Goal: Task Accomplishment & Management: Complete application form

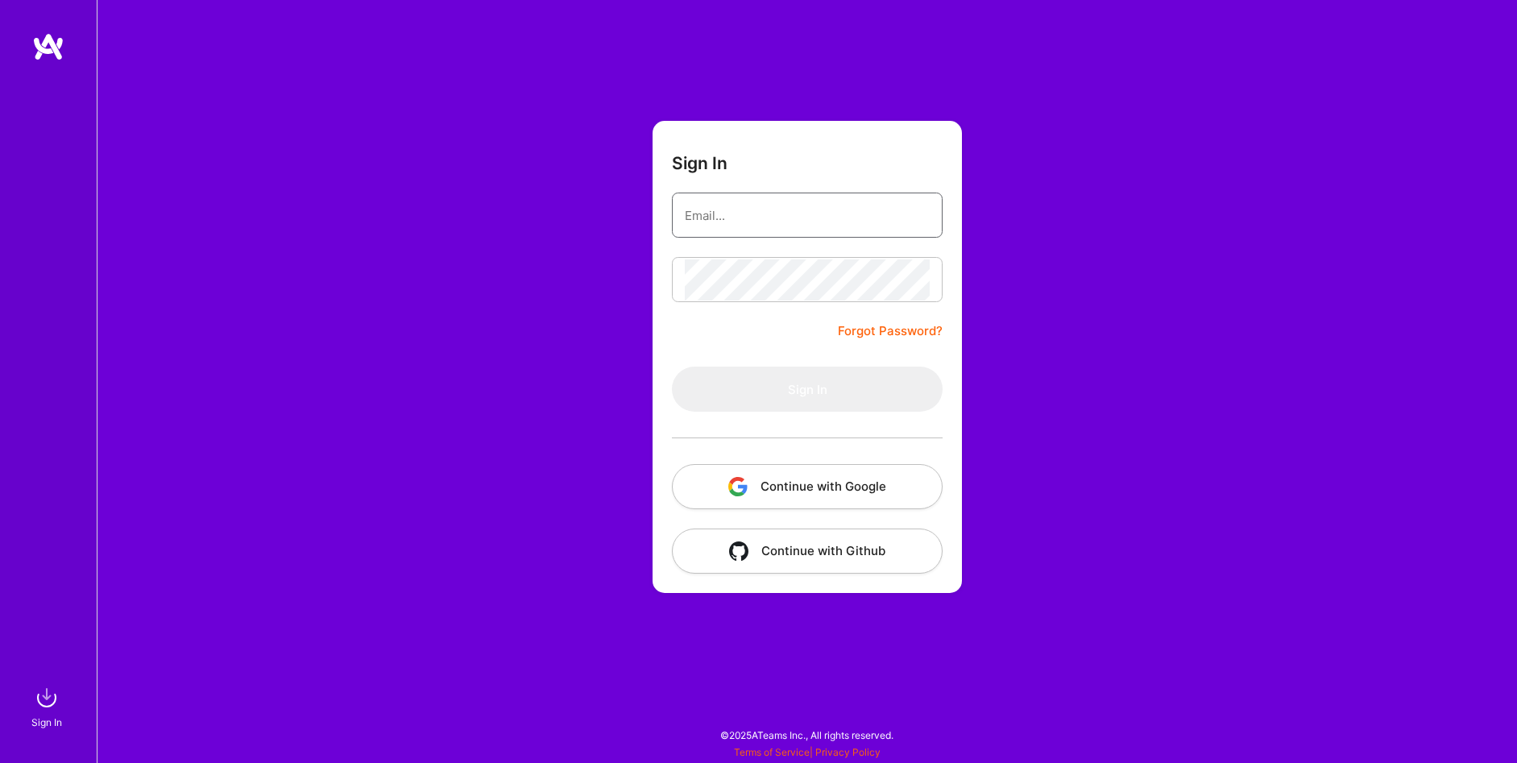
type input "[EMAIL_ADDRESS][DOMAIN_NAME]"
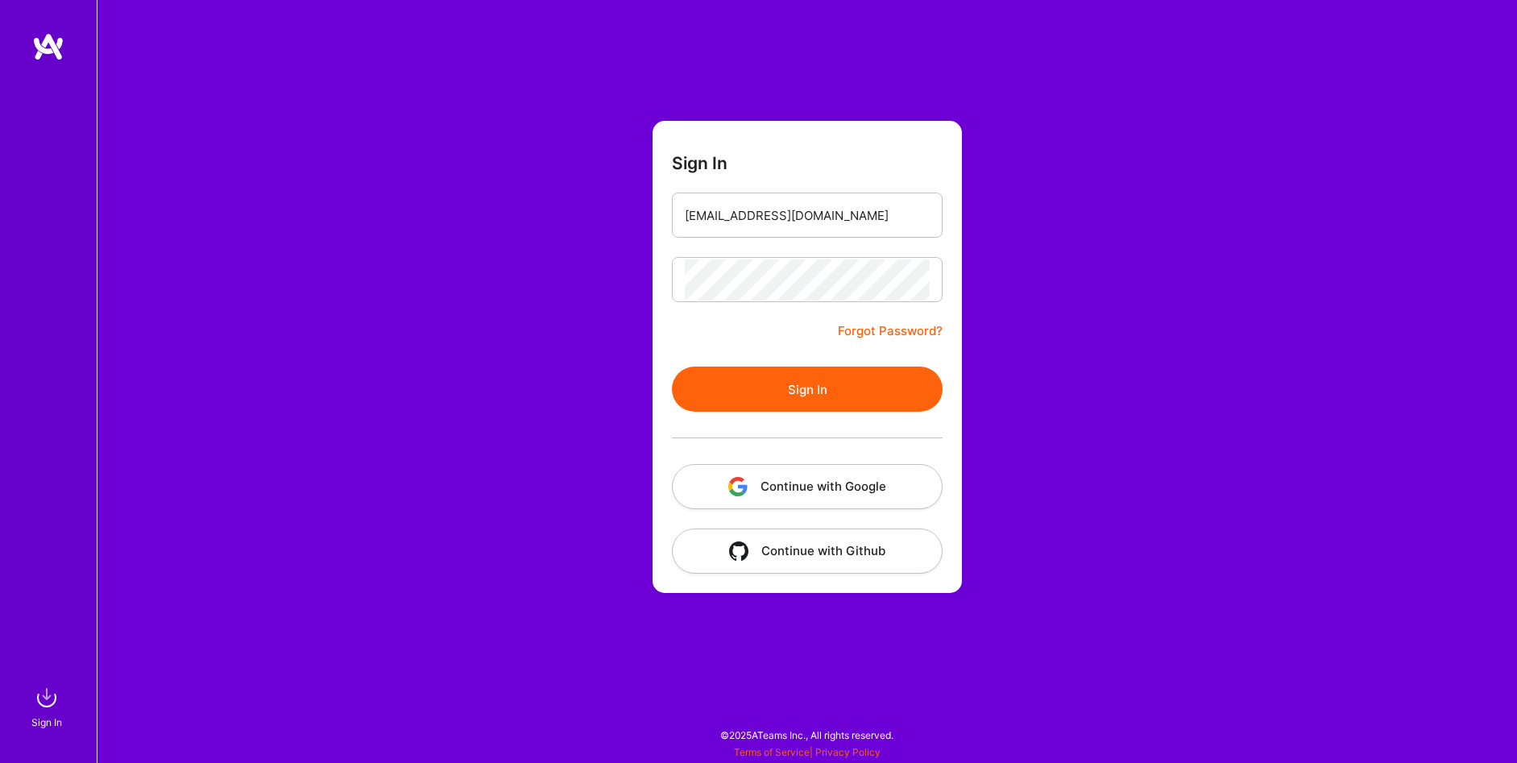
click at [808, 384] on button "Sign In" at bounding box center [807, 388] width 271 height 45
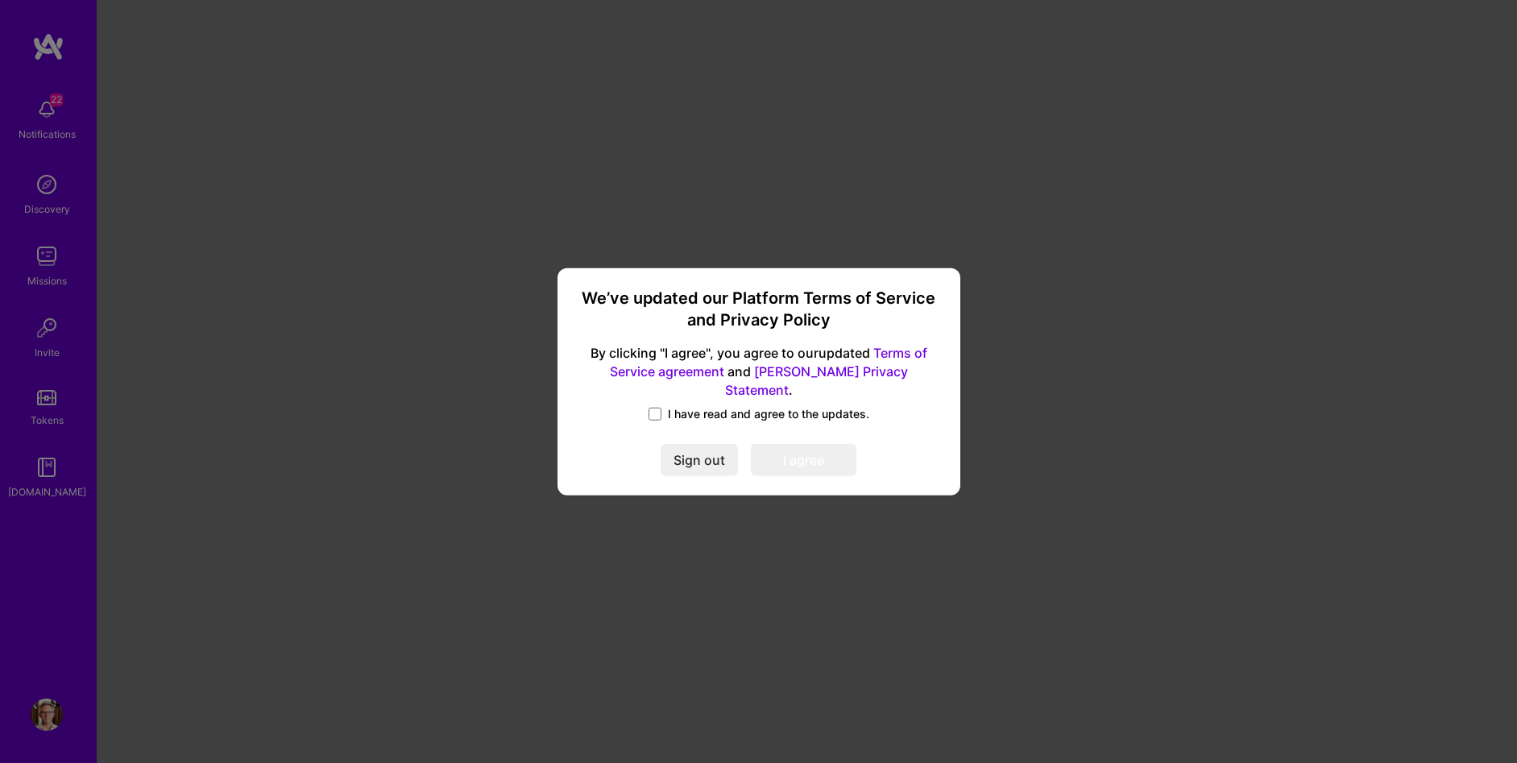
click at [499, 415] on div "We’ve updated our Platform Terms of Service and Privacy Policy By clicking "I a…" at bounding box center [758, 381] width 1517 height 763
click at [756, 391] on div "We’ve updated our Platform Terms of Service and Privacy Policy By clicking "I a…" at bounding box center [759, 381] width 390 height 214
drag, startPoint x: 759, startPoint y: 404, endPoint x: 787, endPoint y: 430, distance: 38.7
click at [759, 406] on span "I have read and agree to the updates." at bounding box center [768, 414] width 201 height 16
click at [0, 0] on input "I have read and agree to the updates." at bounding box center [0, 0] width 0 height 0
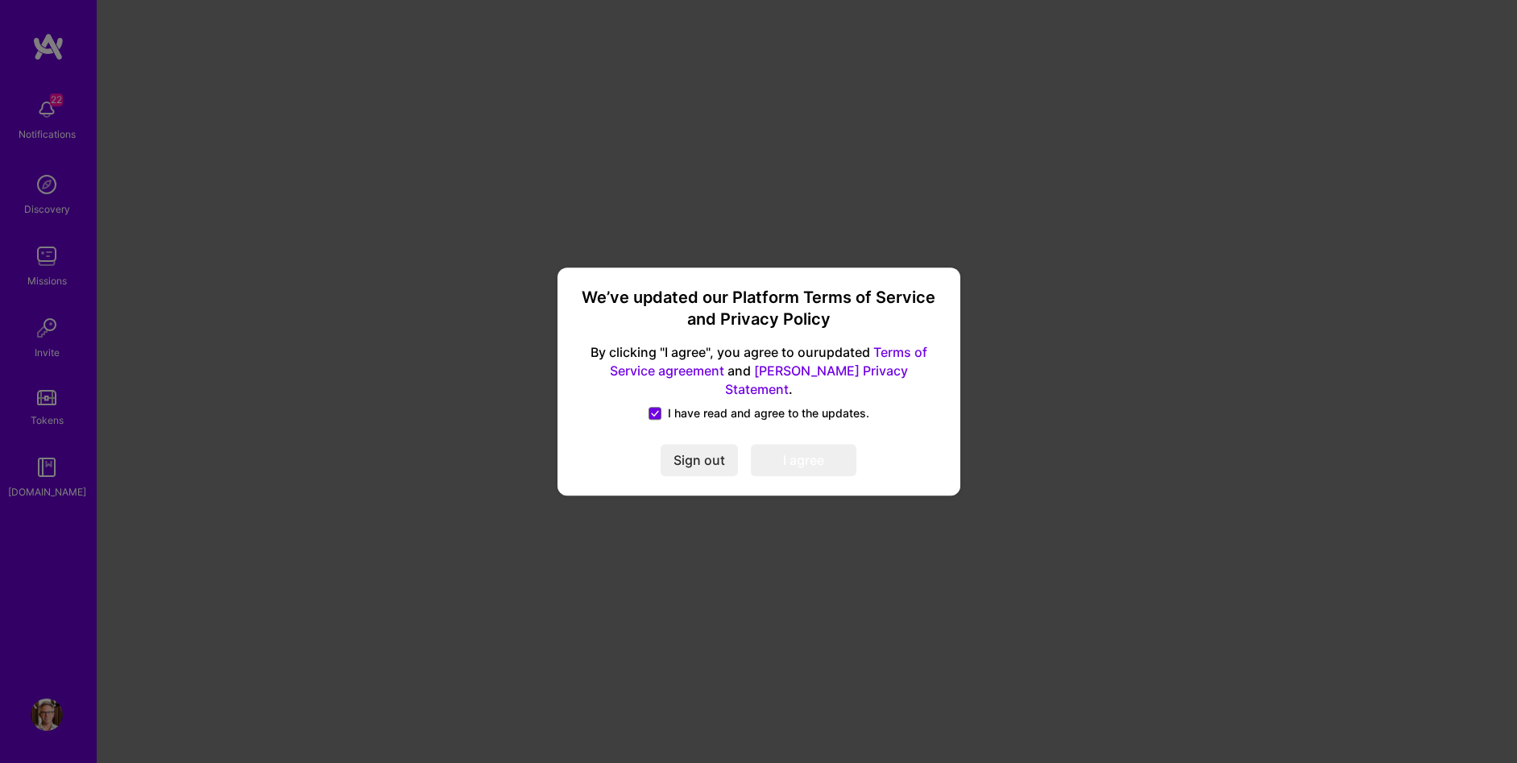
click at [802, 455] on button "I agree" at bounding box center [804, 460] width 106 height 32
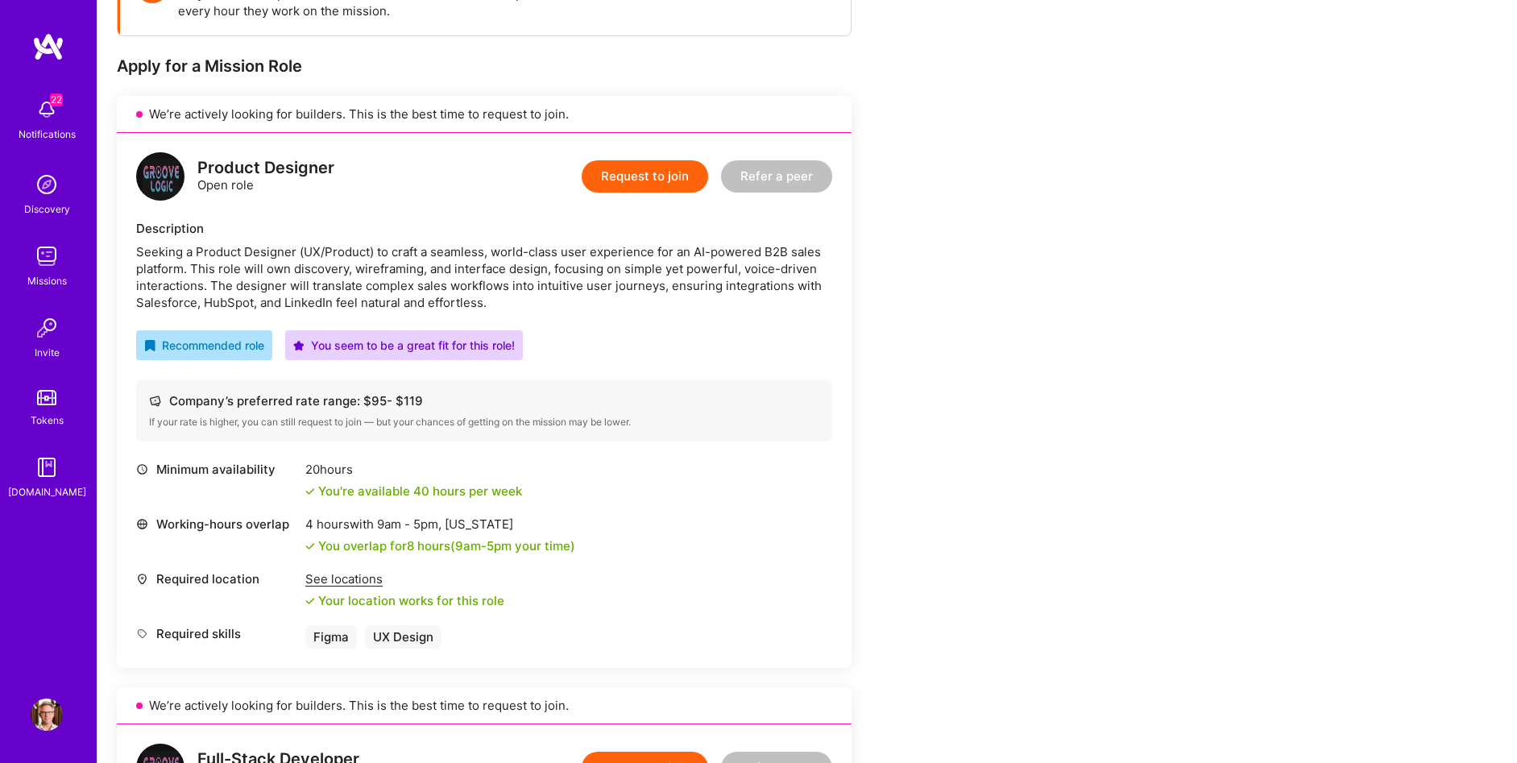
scroll to position [311, 0]
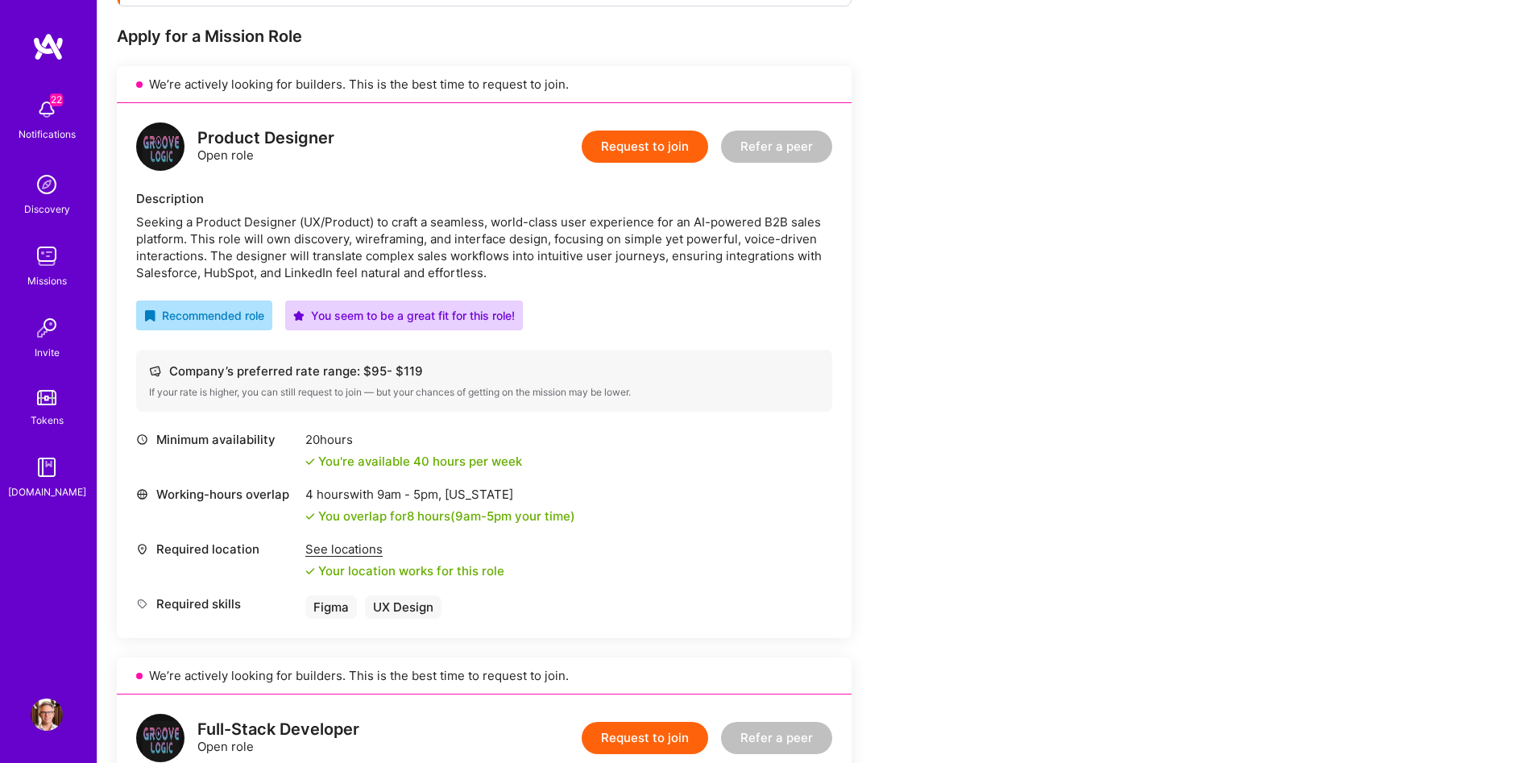
click at [635, 147] on button "Request to join" at bounding box center [645, 146] width 126 height 32
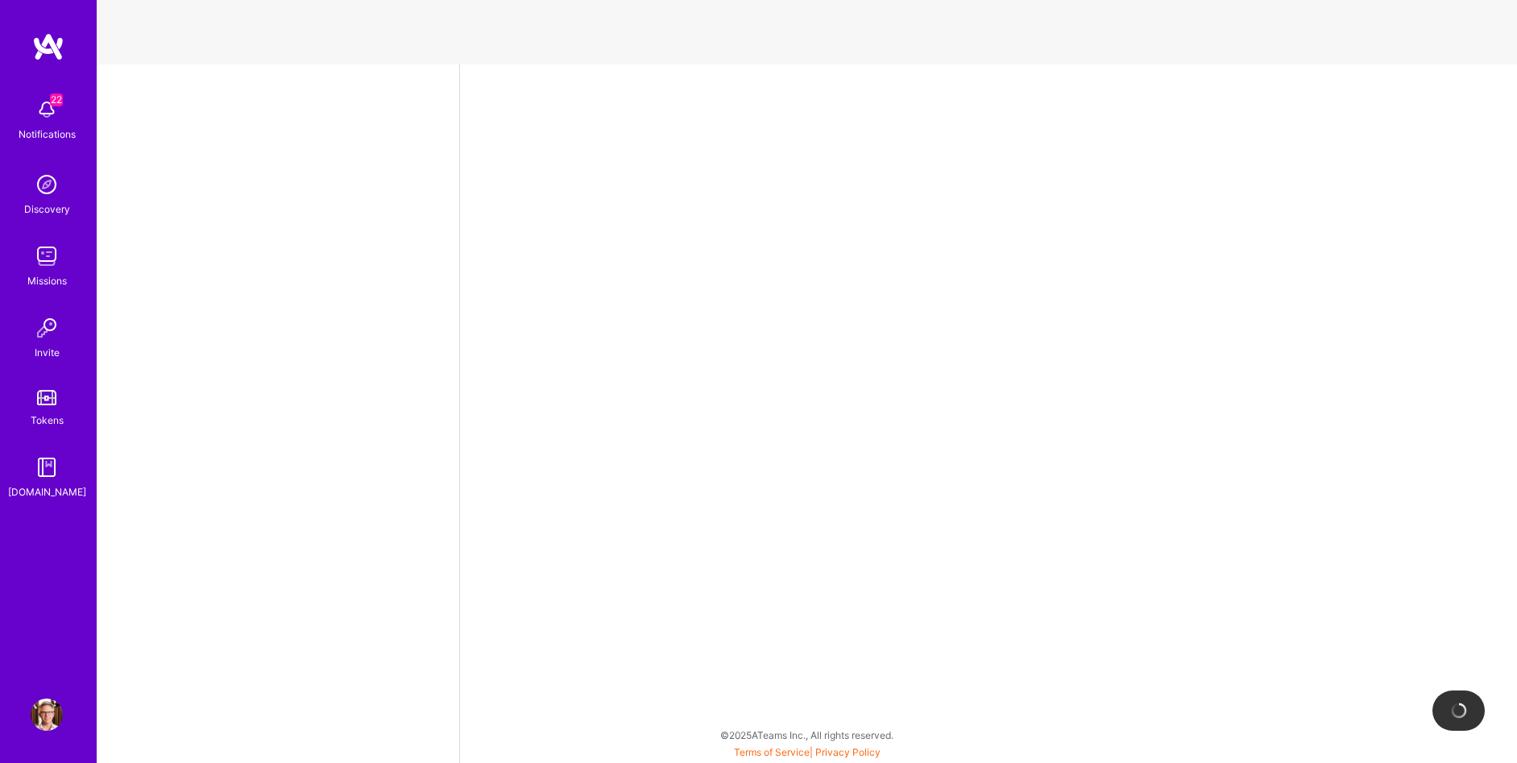
select select "US"
